Goal: Task Accomplishment & Management: Manage account settings

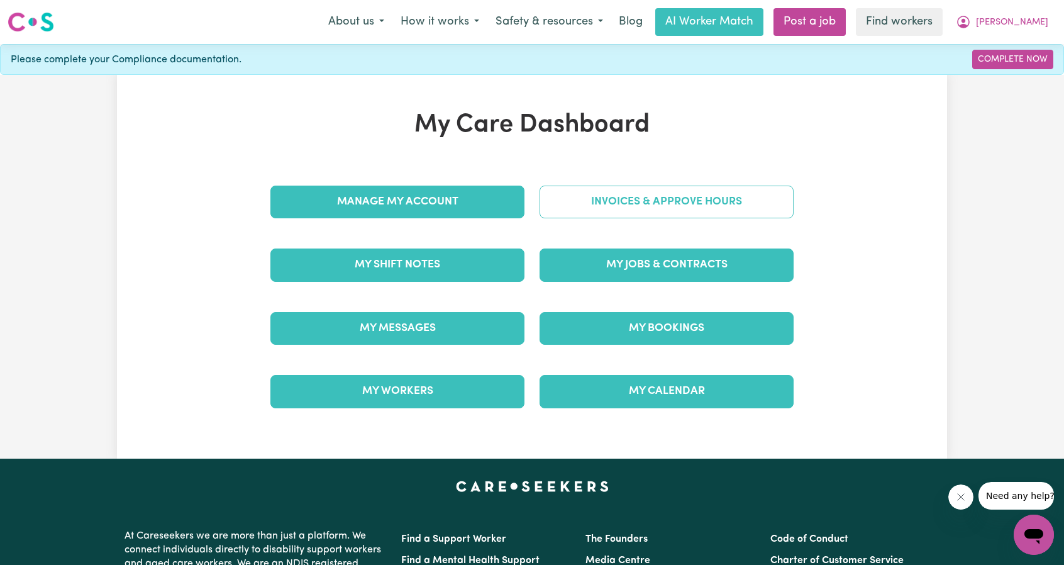
click at [627, 207] on link "Invoices & Approve Hours" at bounding box center [667, 202] width 254 height 33
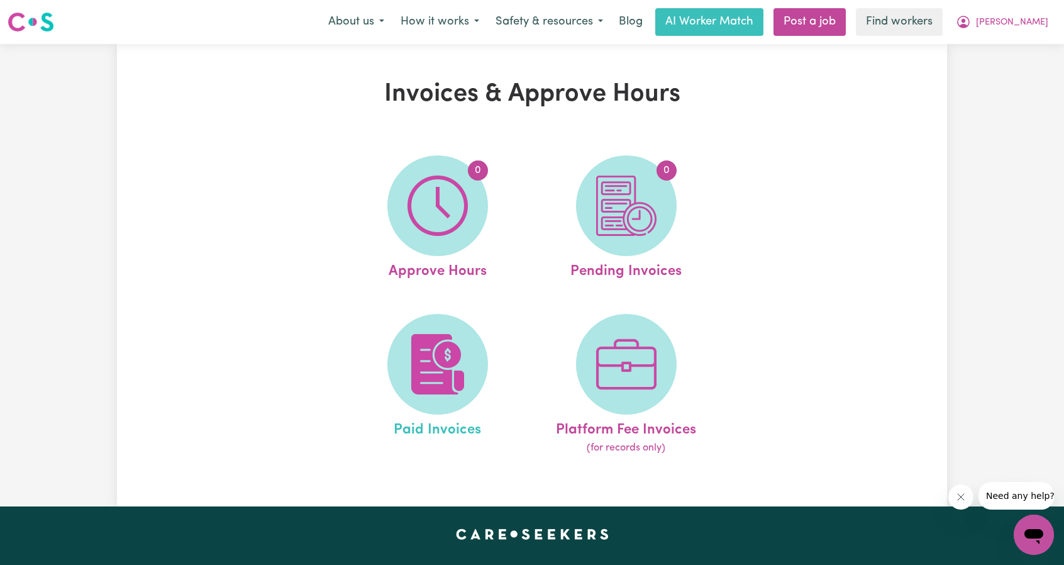
click at [495, 321] on link "Paid Invoices" at bounding box center [437, 385] width 181 height 142
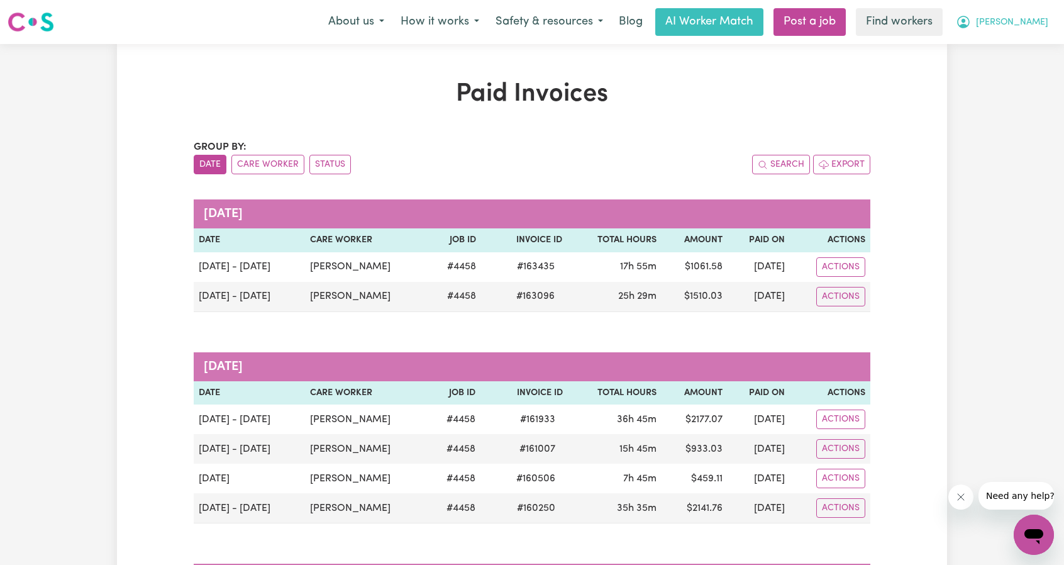
click at [1027, 22] on span "[PERSON_NAME]" at bounding box center [1012, 23] width 72 height 14
click at [989, 69] on link "Logout" at bounding box center [1006, 72] width 99 height 24
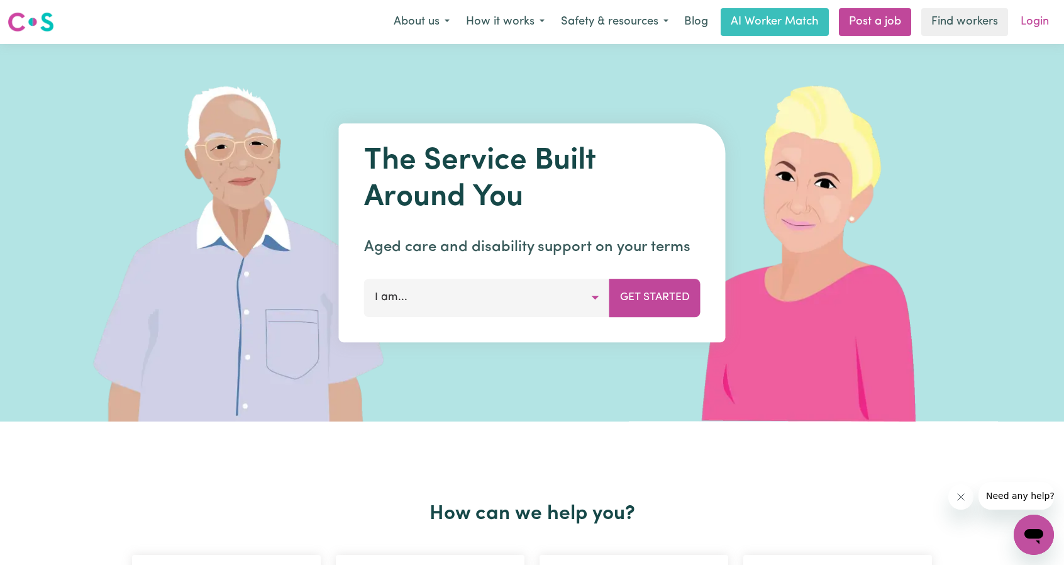
click at [1036, 30] on link "Login" at bounding box center [1035, 22] width 43 height 28
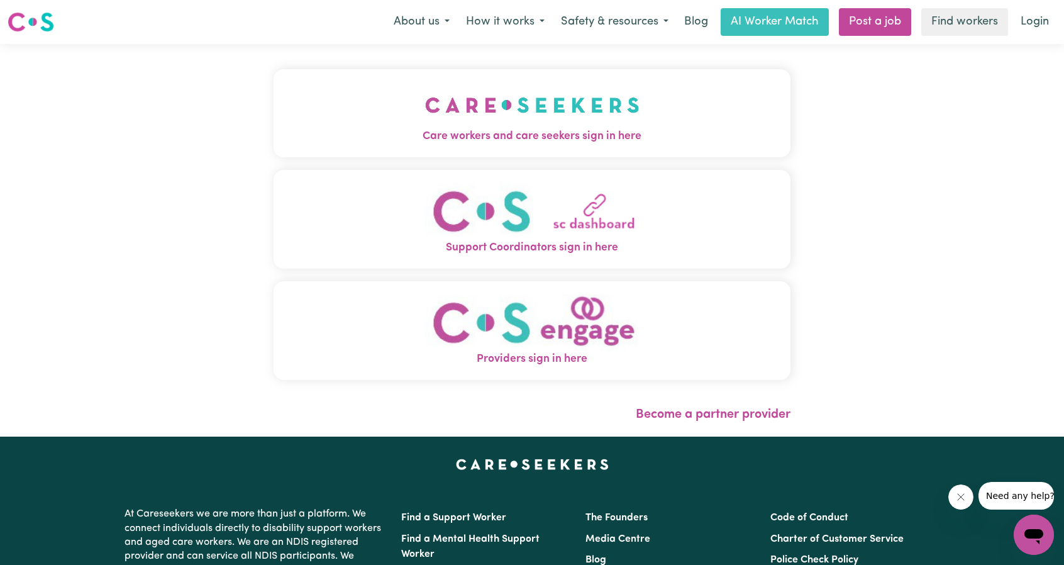
click at [593, 126] on img "Care workers and care seekers sign in here" at bounding box center [532, 105] width 215 height 47
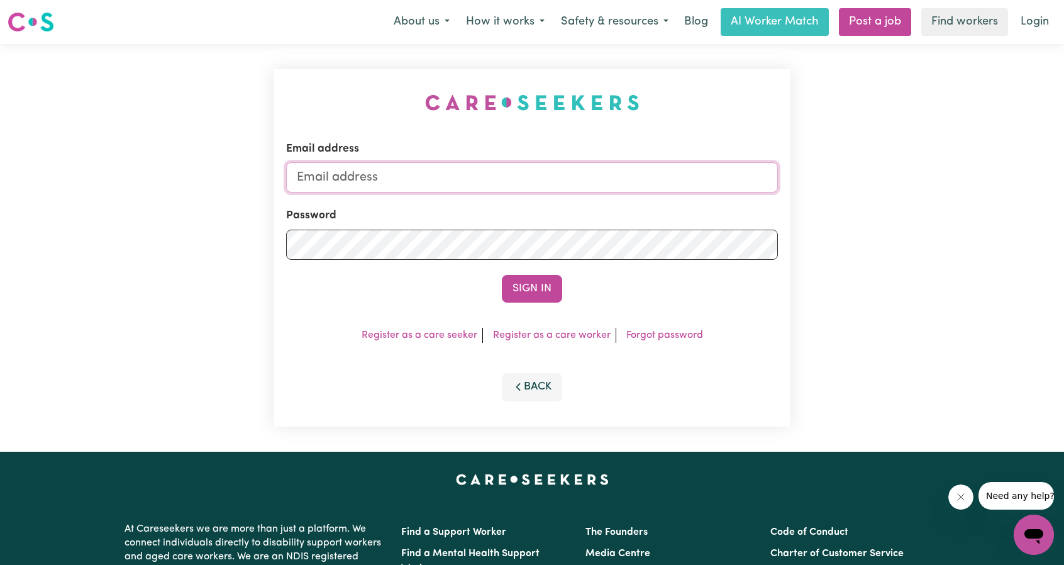
click at [613, 178] on input "Email address" at bounding box center [532, 177] width 492 height 30
drag, startPoint x: 364, startPoint y: 181, endPoint x: 595, endPoint y: 201, distance: 232.4
click at [608, 191] on input "[EMAIL_ADDRESS][PERSON_NAME][DOMAIN_NAME]" at bounding box center [532, 177] width 492 height 30
type input "[EMAIL_ADDRESS][DOMAIN_NAME]"
click at [533, 277] on button "Sign In" at bounding box center [532, 289] width 60 height 28
